Goal: Transaction & Acquisition: Purchase product/service

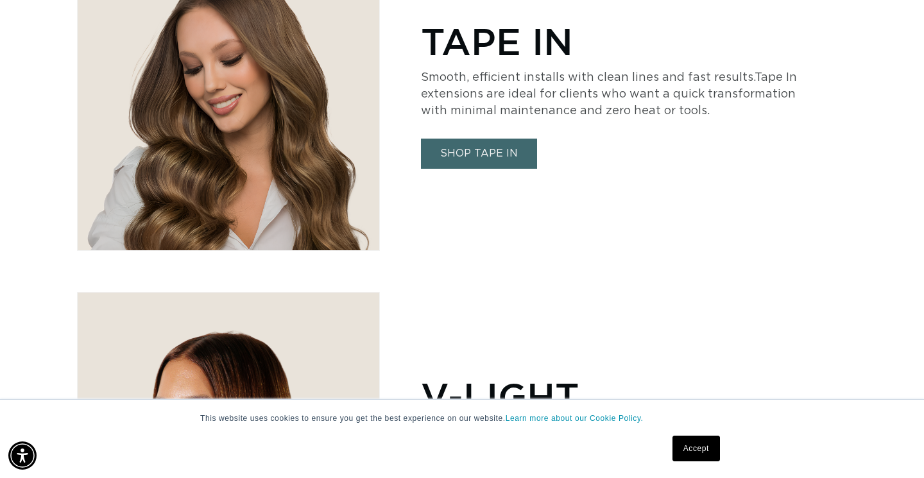
scroll to position [2590, 0]
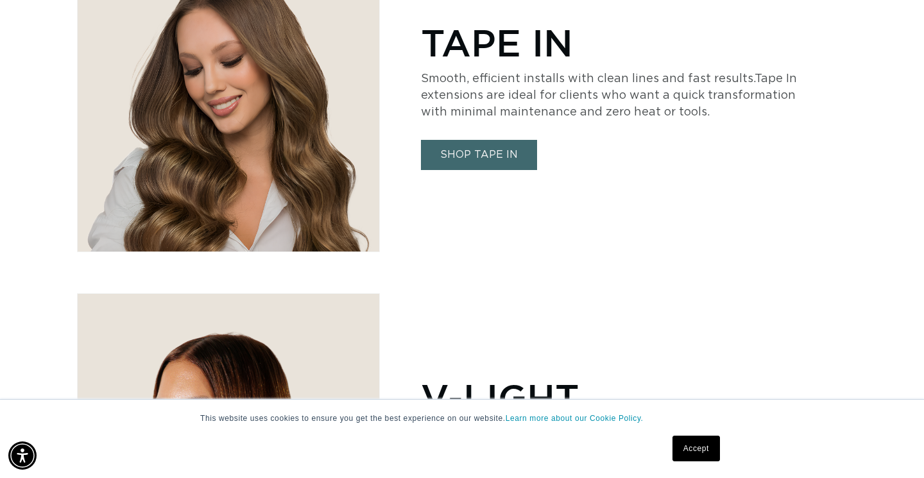
click at [457, 149] on link "SHOP TAPE IN" at bounding box center [479, 155] width 116 height 30
